Goal: Task Accomplishment & Management: Manage account settings

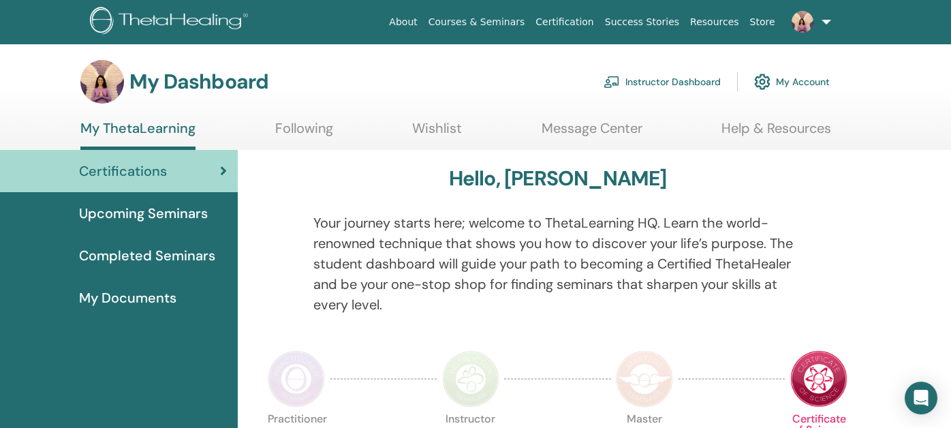
click at [651, 87] on link "Instructor Dashboard" at bounding box center [662, 82] width 117 height 30
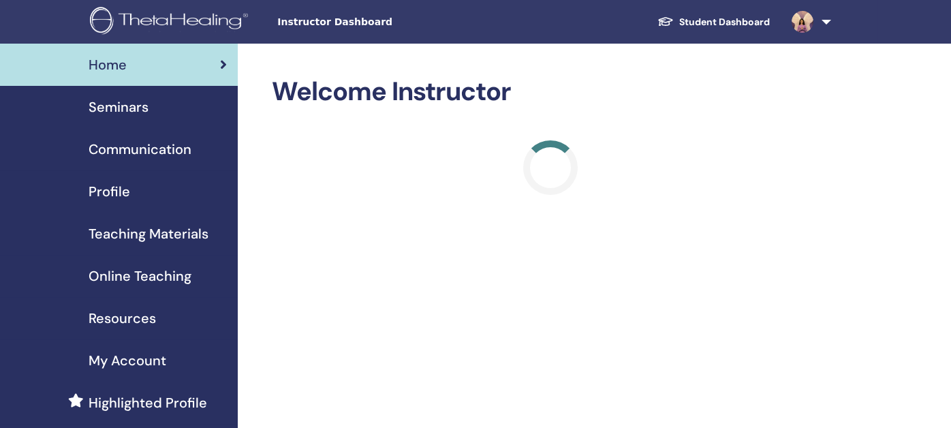
click at [119, 108] on span "Seminars" at bounding box center [119, 107] width 60 height 20
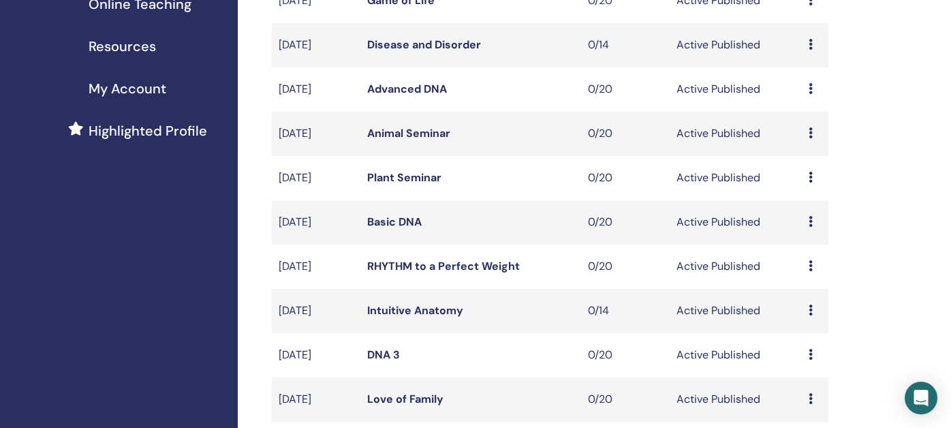
scroll to position [340, 0]
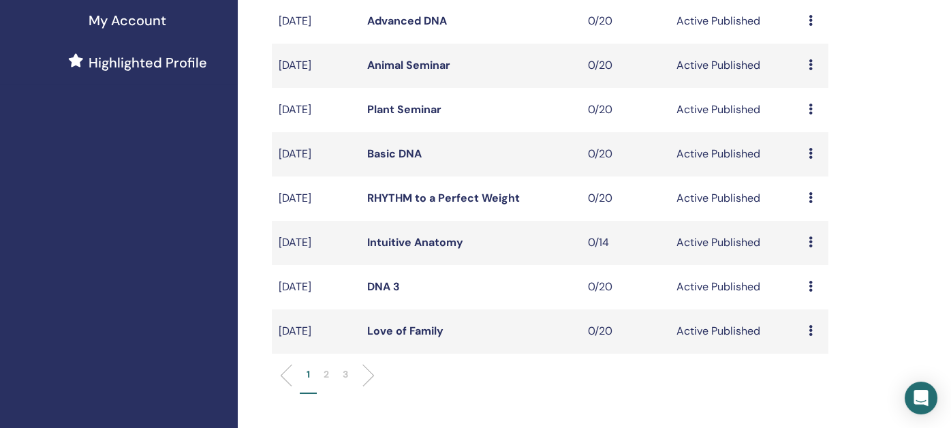
click at [324, 375] on p "2" at bounding box center [326, 374] width 5 height 14
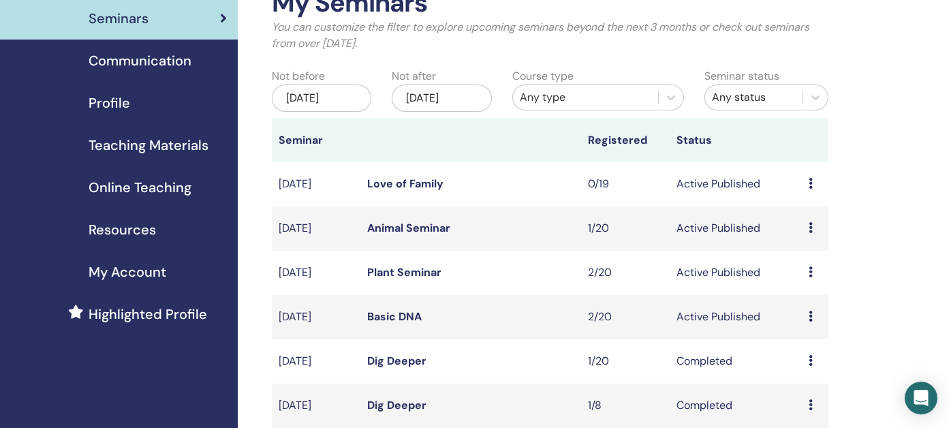
scroll to position [67, 0]
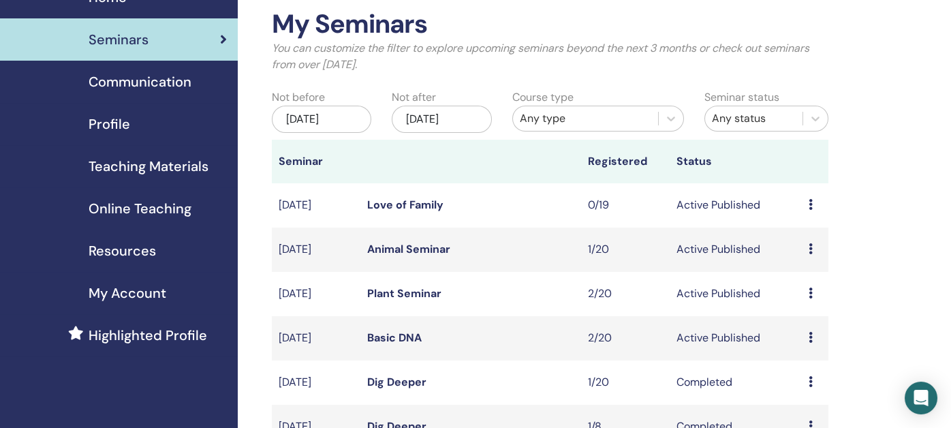
click at [388, 211] on td "Love of Family" at bounding box center [471, 205] width 221 height 44
click at [391, 207] on link "Love of Family" at bounding box center [405, 205] width 76 height 14
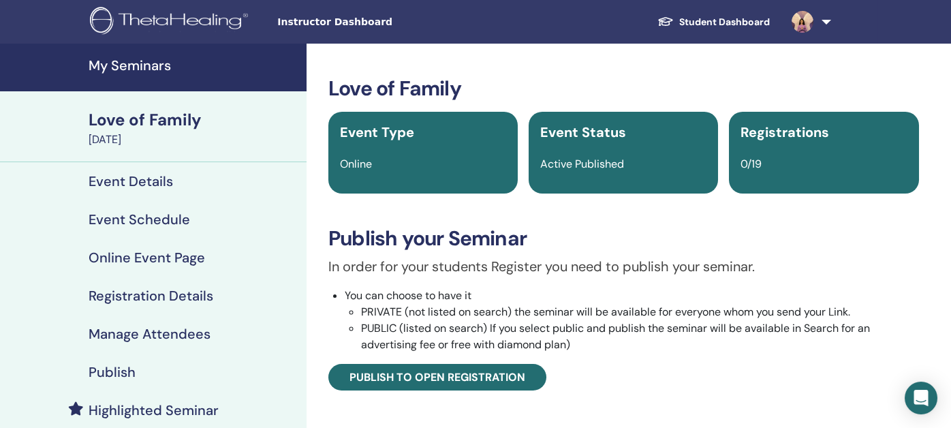
click at [131, 181] on h4 "Event Details" at bounding box center [131, 181] width 85 height 16
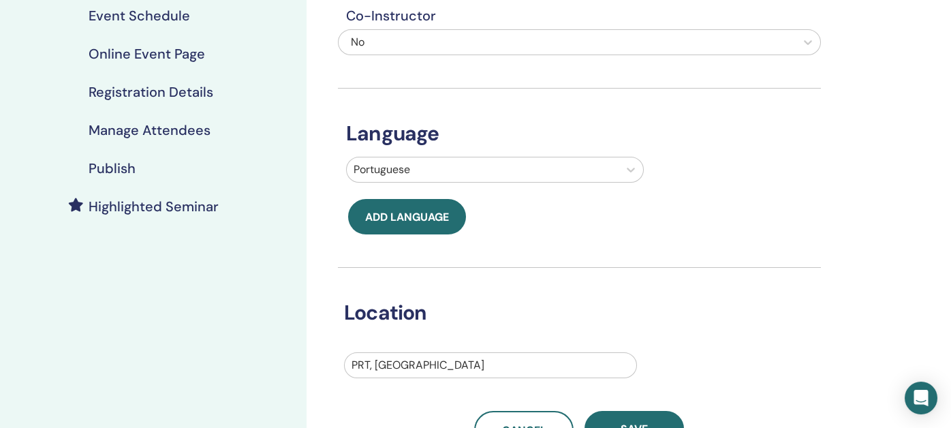
scroll to position [204, 0]
click at [632, 167] on icon at bounding box center [631, 169] width 14 height 14
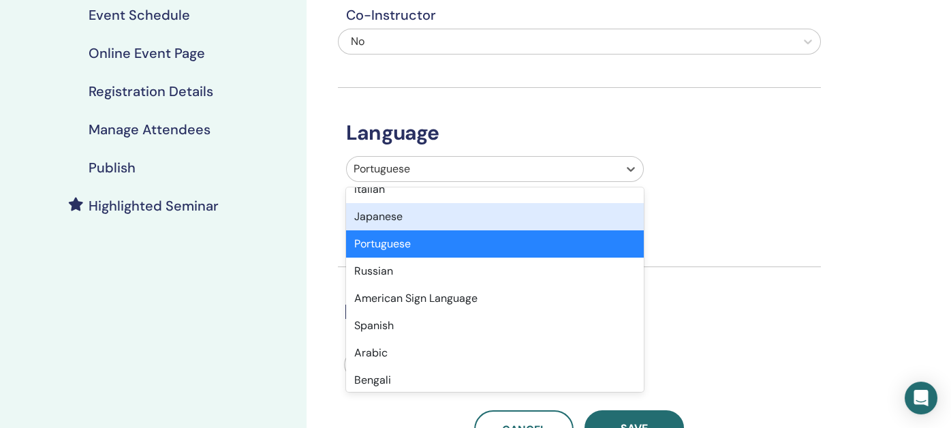
scroll to position [136, 0]
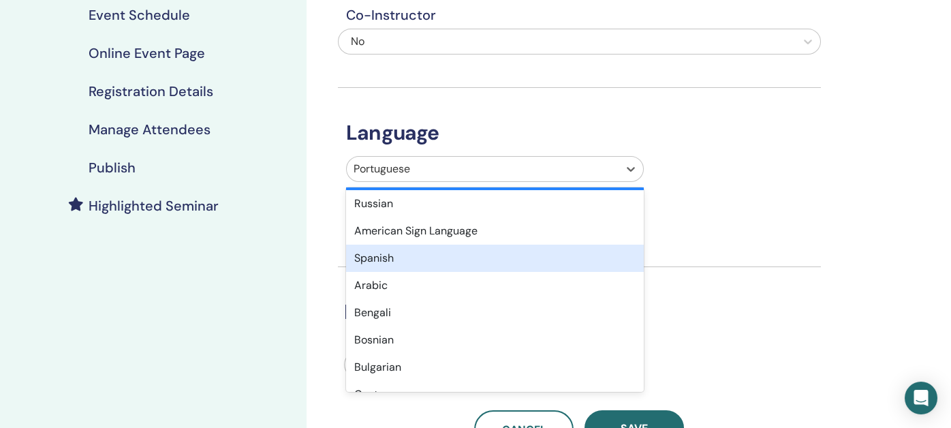
click at [515, 260] on div "Spanish" at bounding box center [495, 258] width 298 height 27
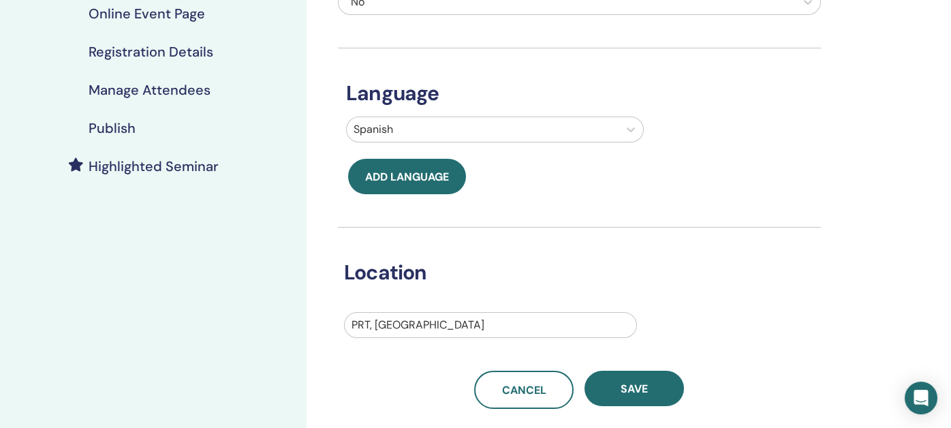
scroll to position [340, 0]
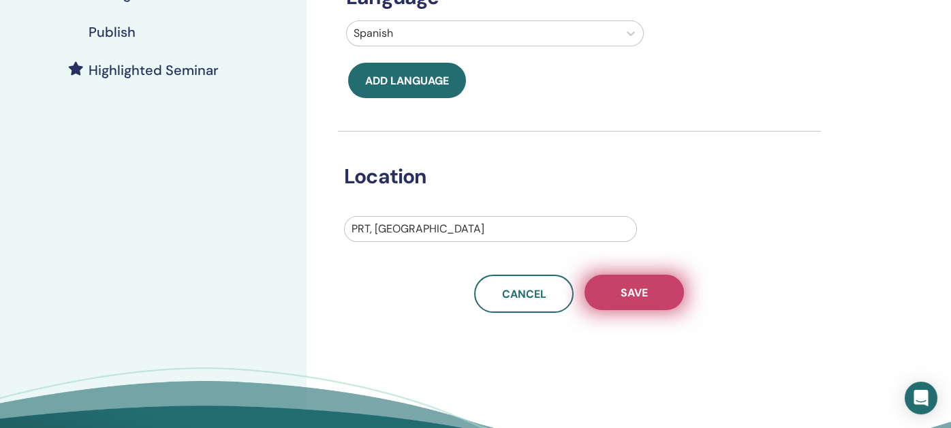
click at [637, 293] on span "Save" at bounding box center [634, 293] width 27 height 14
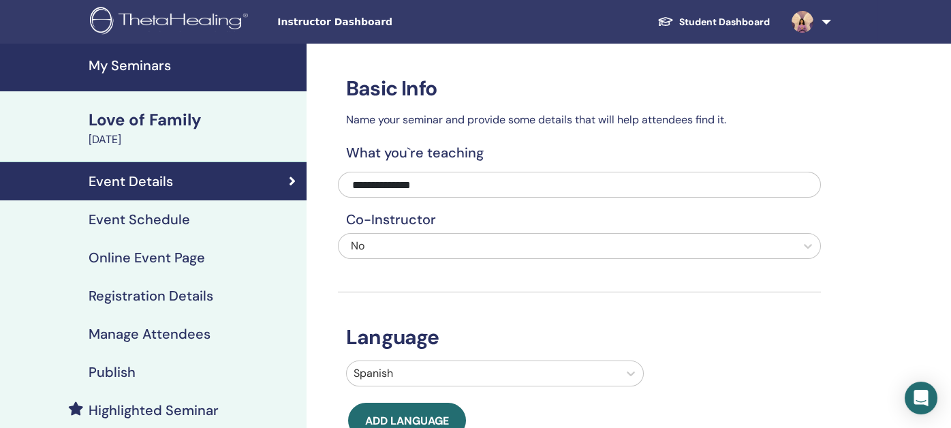
click at [129, 222] on h4 "Event Schedule" at bounding box center [140, 219] width 102 height 16
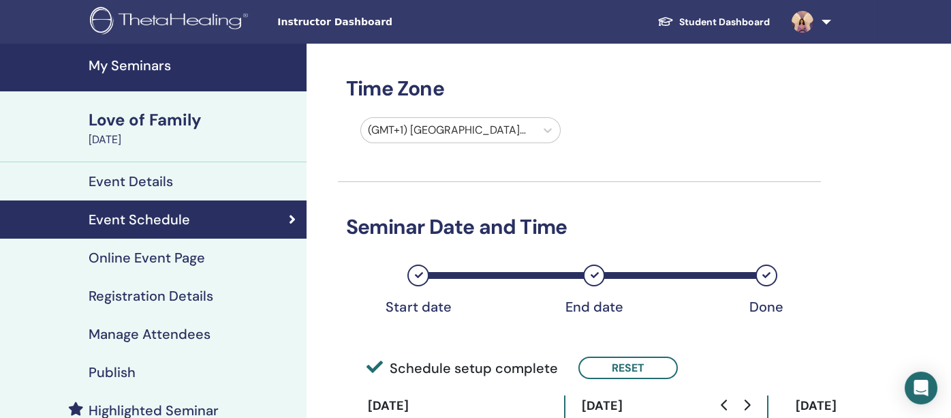
click at [150, 66] on h4 "My Seminars" at bounding box center [194, 65] width 210 height 16
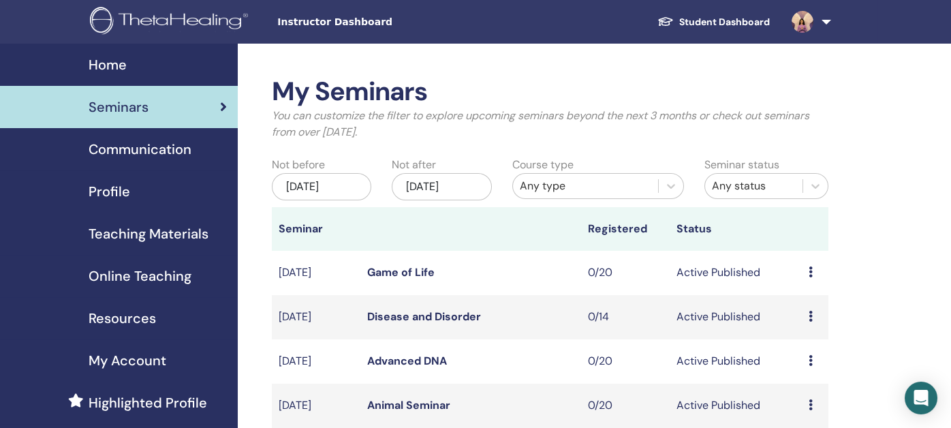
click at [112, 63] on span "Home" at bounding box center [108, 65] width 38 height 20
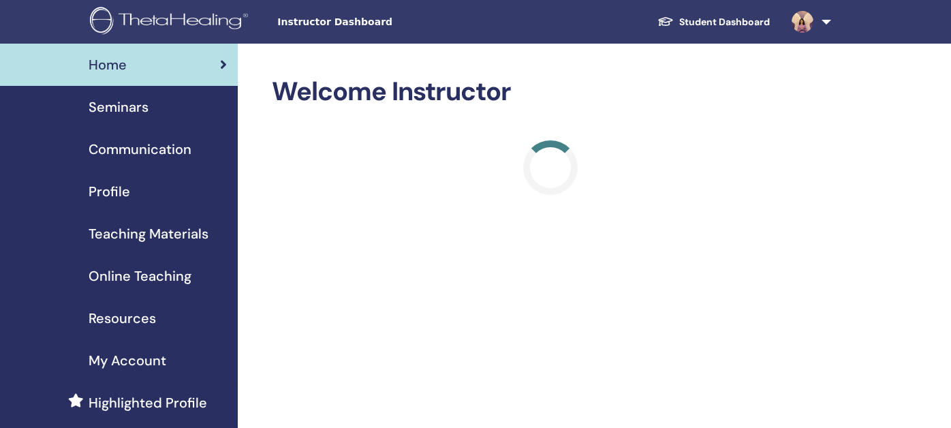
click at [120, 106] on span "Seminars" at bounding box center [119, 107] width 60 height 20
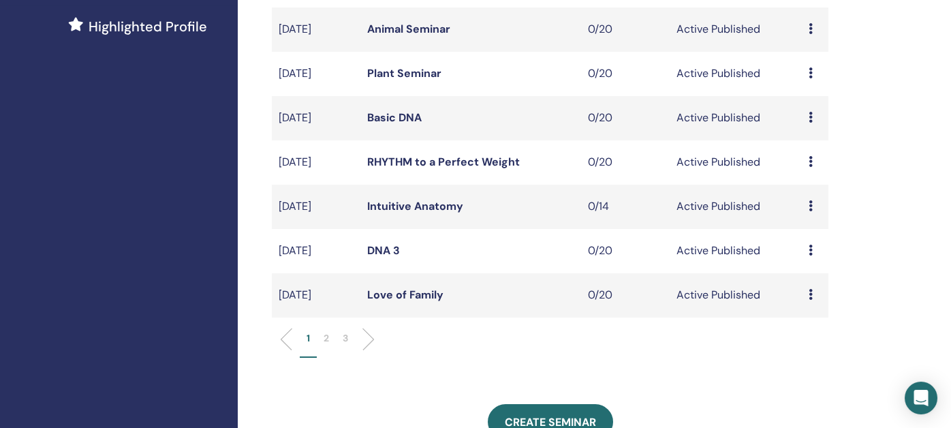
scroll to position [409, 0]
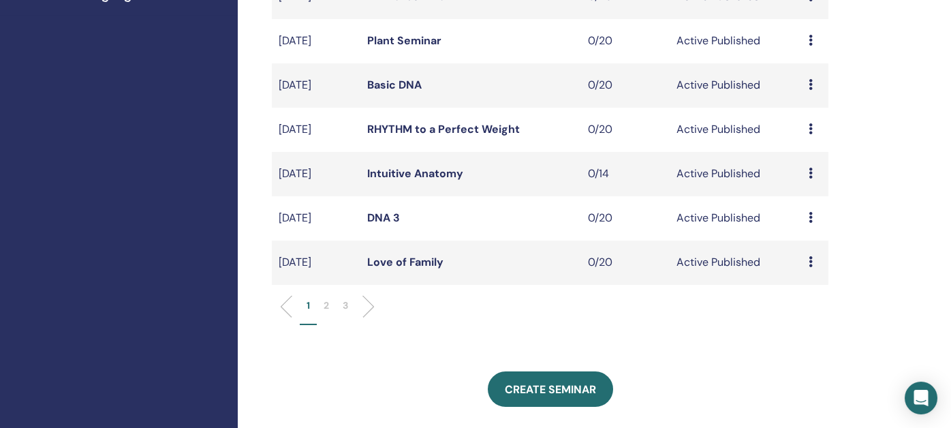
click at [406, 257] on link "Love of Family" at bounding box center [405, 262] width 76 height 14
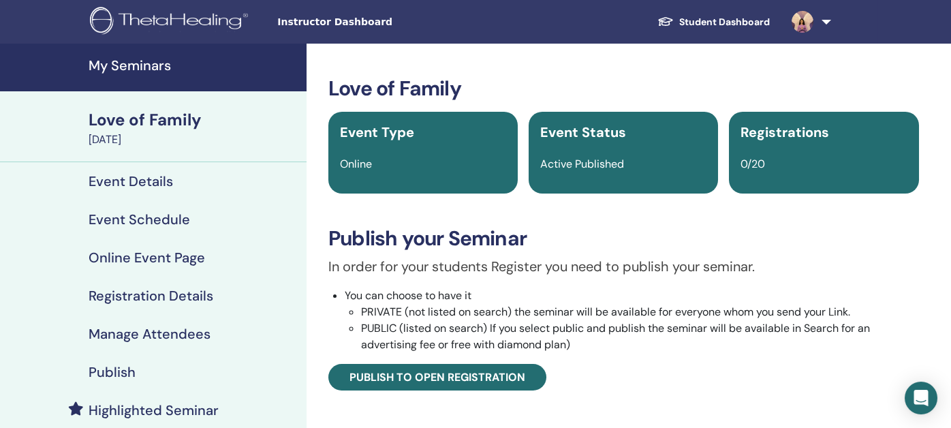
click at [122, 218] on h4 "Event Schedule" at bounding box center [140, 219] width 102 height 16
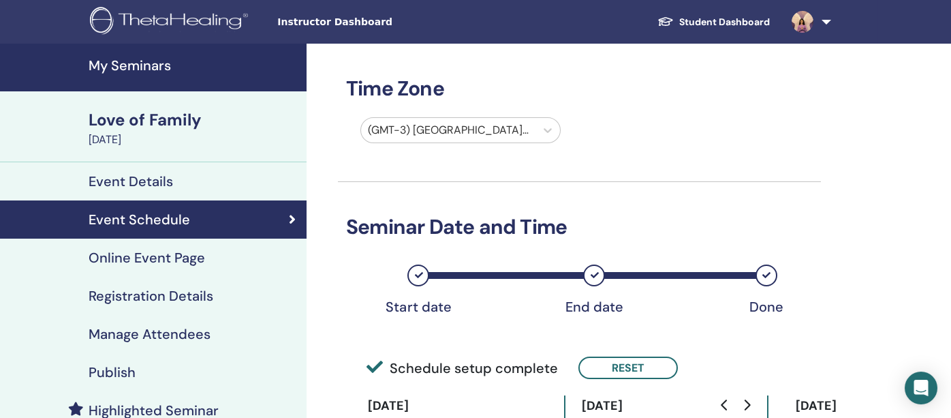
click at [142, 181] on h4 "Event Details" at bounding box center [131, 181] width 85 height 16
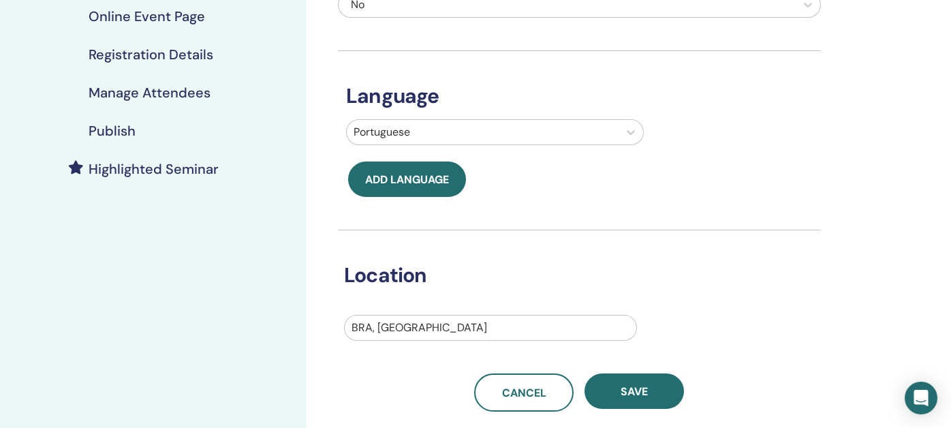
scroll to position [272, 0]
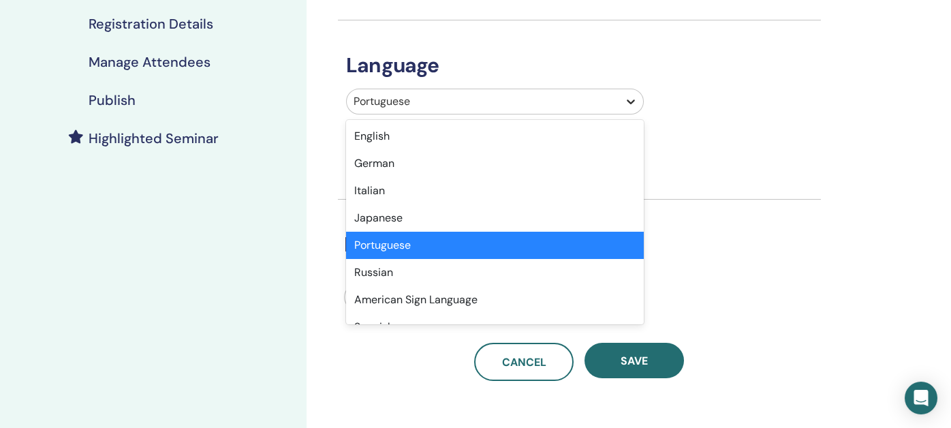
click at [633, 102] on icon at bounding box center [631, 102] width 14 height 14
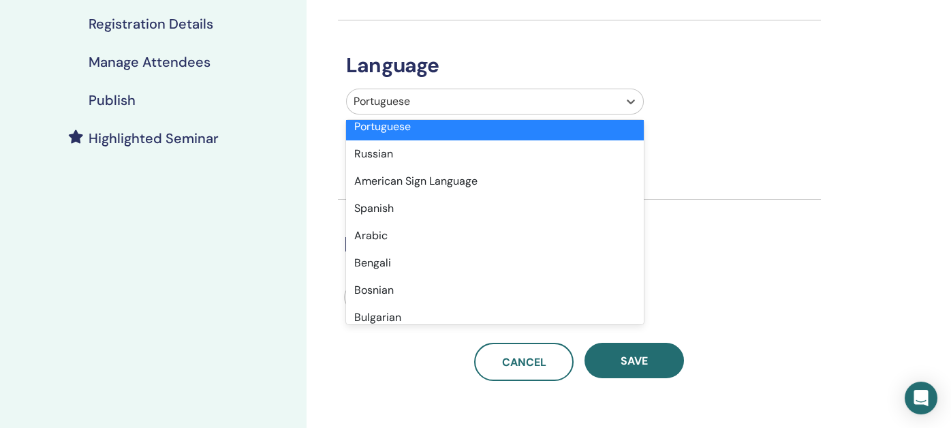
scroll to position [136, 0]
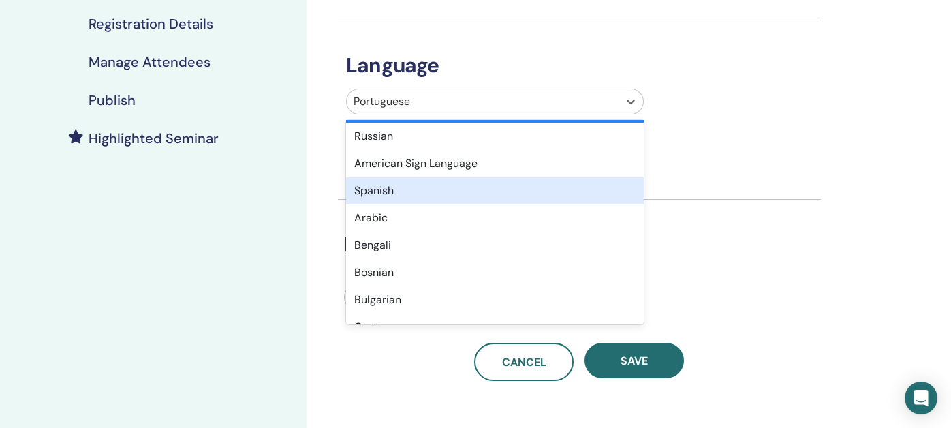
click at [470, 190] on div "Spanish" at bounding box center [495, 190] width 298 height 27
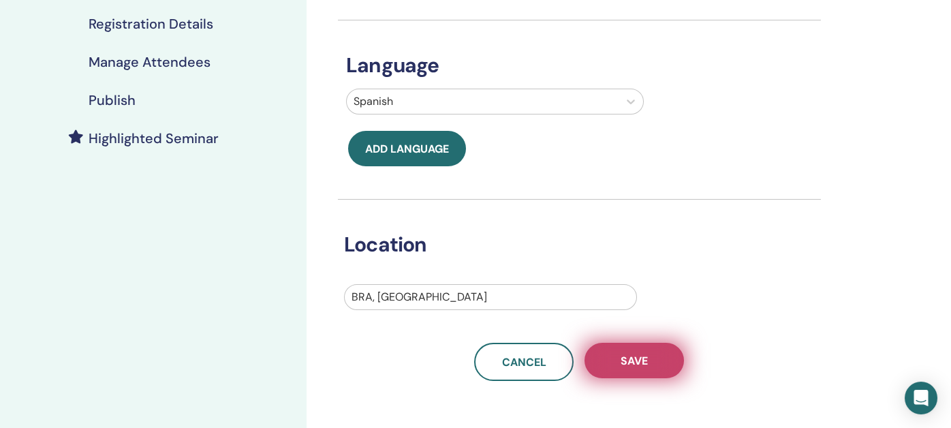
click at [636, 357] on span "Save" at bounding box center [634, 361] width 27 height 14
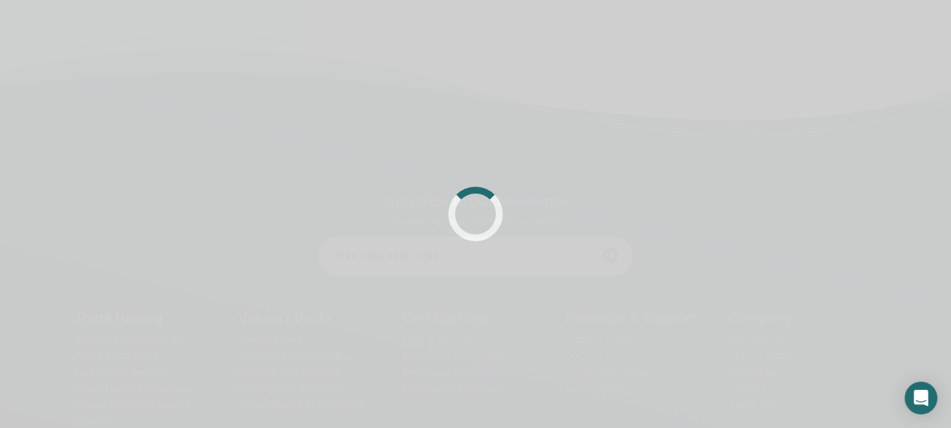
scroll to position [272, 0]
